Goal: Task Accomplishment & Management: Manage account settings

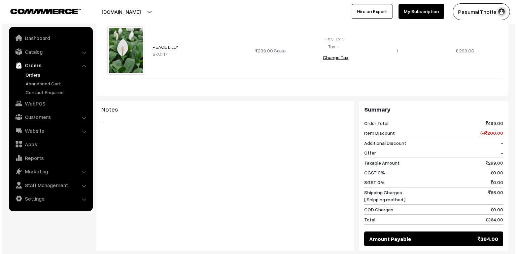
scroll to position [242, 0]
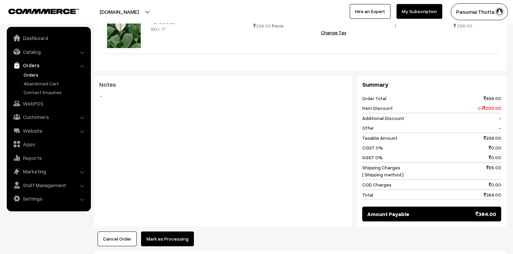
click at [186, 232] on button "Mark as Processing" at bounding box center [167, 239] width 53 height 15
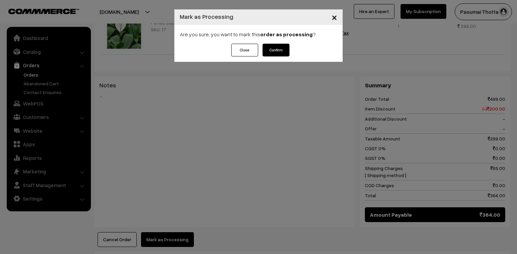
click at [269, 45] on button "Confirm" at bounding box center [275, 50] width 27 height 13
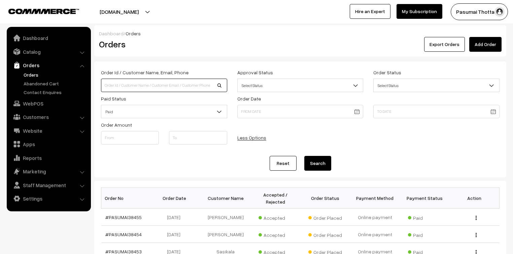
click at [129, 82] on input at bounding box center [164, 85] width 126 height 13
type input "7373598474"
click at [304, 156] on button "Search" at bounding box center [317, 163] width 27 height 15
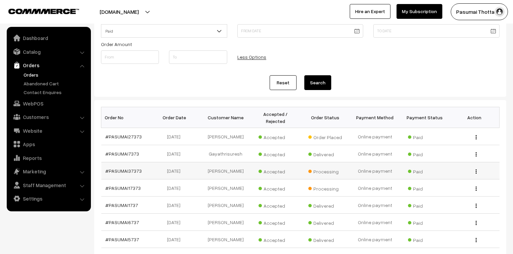
scroll to position [108, 0]
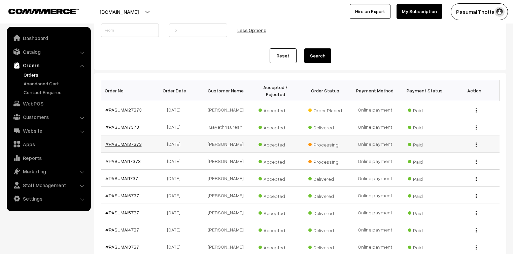
drag, startPoint x: 131, startPoint y: 162, endPoint x: 125, endPoint y: 140, distance: 22.8
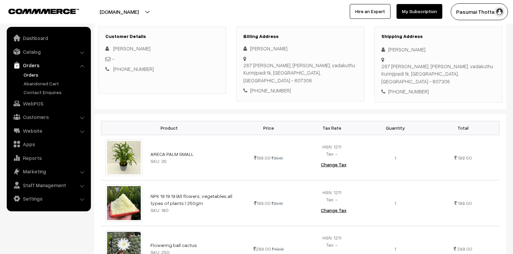
scroll to position [81, 0]
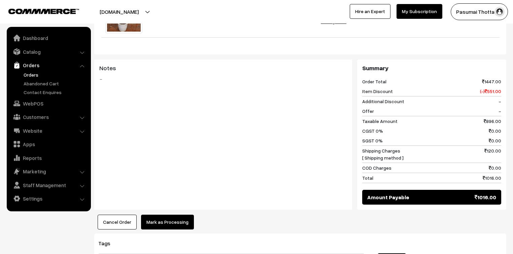
click at [175, 215] on button "Mark as Processing" at bounding box center [167, 222] width 53 height 15
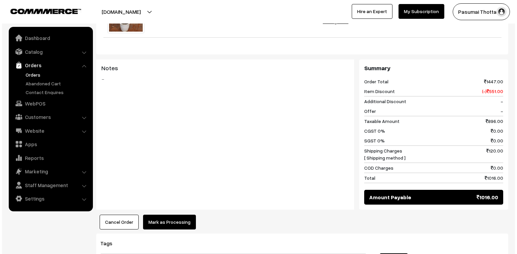
scroll to position [378, 0]
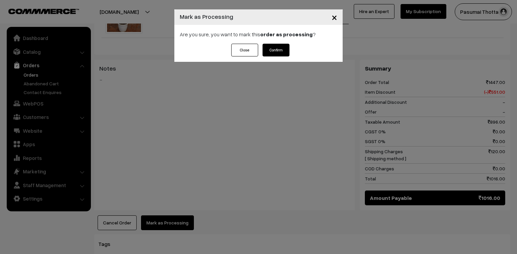
click at [278, 52] on button "Confirm" at bounding box center [275, 50] width 27 height 13
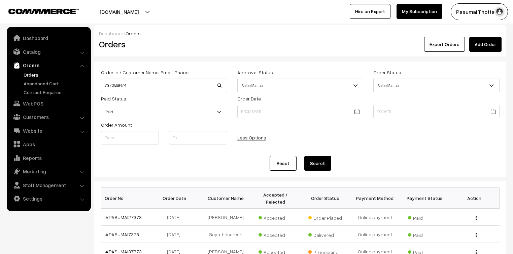
scroll to position [116, 0]
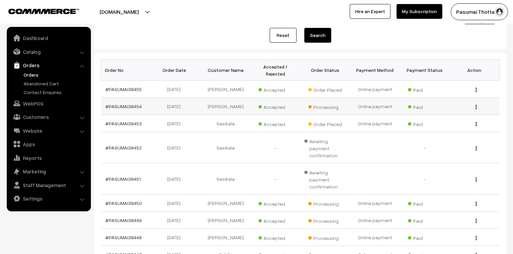
scroll to position [81, 0]
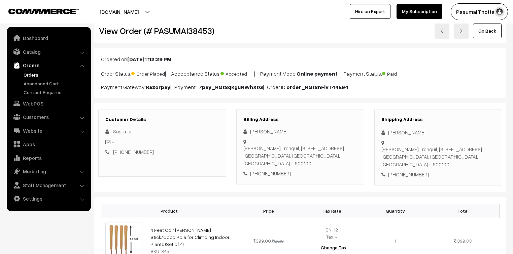
scroll to position [54, 0]
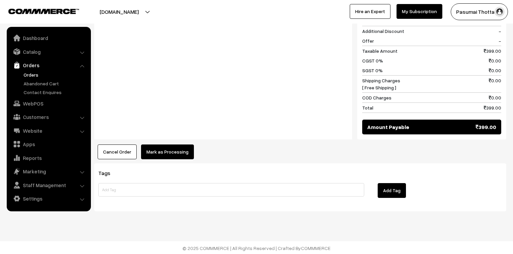
click at [149, 145] on button "Mark as Processing" at bounding box center [167, 152] width 53 height 15
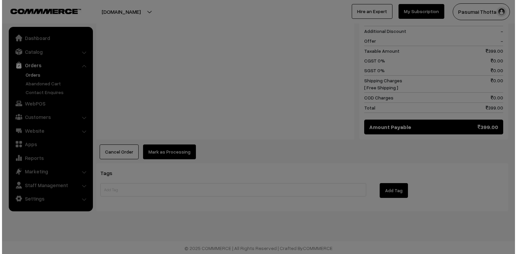
scroll to position [311, 0]
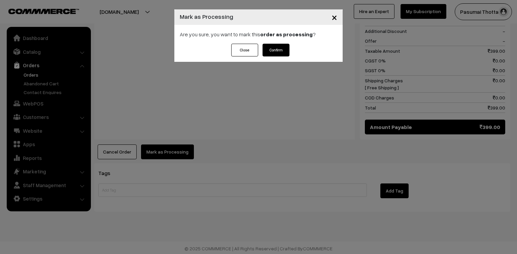
click at [283, 54] on button "Confirm" at bounding box center [275, 50] width 27 height 13
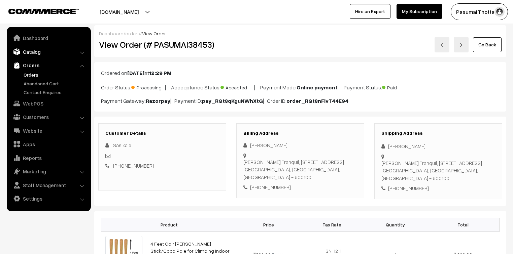
click at [27, 52] on link "Catalog" at bounding box center [48, 52] width 80 height 12
